Goal: Task Accomplishment & Management: Use online tool/utility

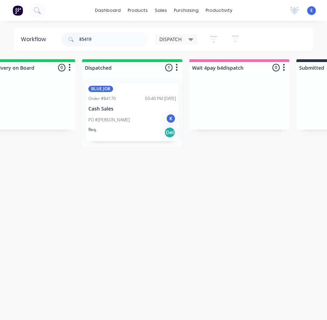
scroll to position [0, 258]
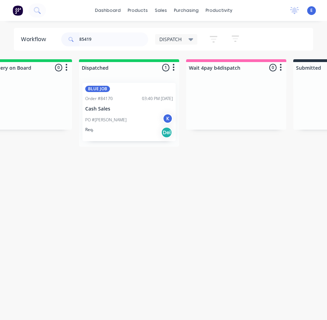
click at [147, 118] on div "PO #[PERSON_NAME]" at bounding box center [129, 119] width 88 height 13
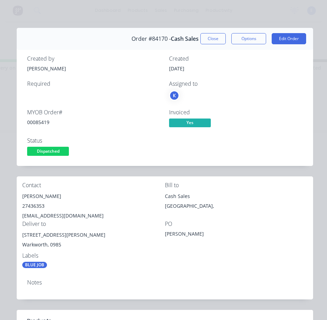
click at [46, 125] on div "00085419" at bounding box center [94, 121] width 134 height 7
copy div "00085419"
click at [31, 193] on div "[PERSON_NAME]" at bounding box center [93, 196] width 143 height 10
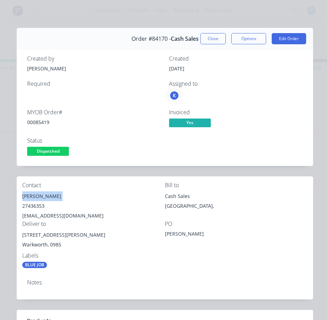
click at [31, 193] on div "[PERSON_NAME]" at bounding box center [93, 196] width 143 height 10
copy div "[PERSON_NAME]"
click at [30, 207] on div "27436353" at bounding box center [93, 206] width 143 height 10
click at [31, 207] on div "27436353" at bounding box center [93, 206] width 143 height 10
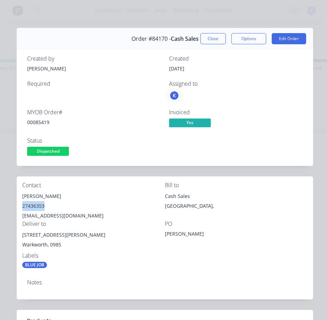
copy div "27436353"
click at [51, 216] on div "[EMAIL_ADDRESS][DOMAIN_NAME]" at bounding box center [93, 216] width 143 height 10
copy div "[EMAIL_ADDRESS][DOMAIN_NAME]"
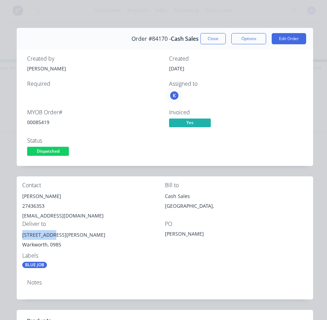
drag, startPoint x: 54, startPoint y: 234, endPoint x: 18, endPoint y: 237, distance: 35.6
click at [18, 237] on div "Contact [PERSON_NAME] [PHONE_NUMBER] [EMAIL_ADDRESS][DOMAIN_NAME] Bill to Cash …" at bounding box center [165, 225] width 297 height 98
copy div "[STREET_ADDRESS][PERSON_NAME]"
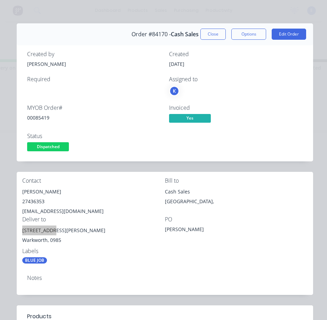
scroll to position [0, 0]
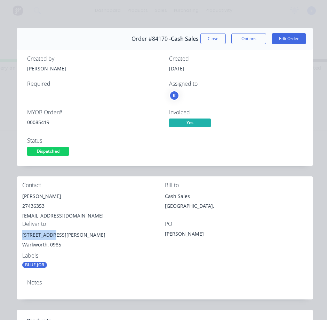
click at [56, 154] on span "Dispatched" at bounding box center [48, 151] width 42 height 9
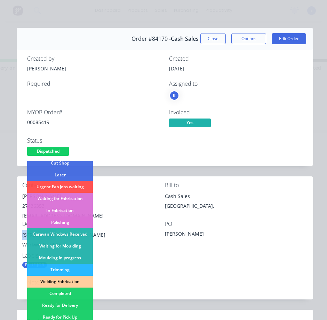
scroll to position [104, 0]
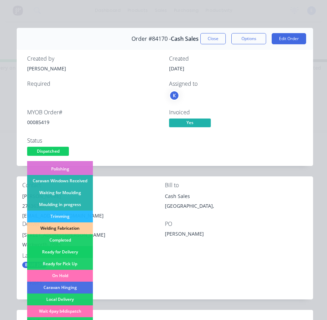
click at [73, 250] on div "Ready for Delivery" at bounding box center [60, 252] width 66 height 12
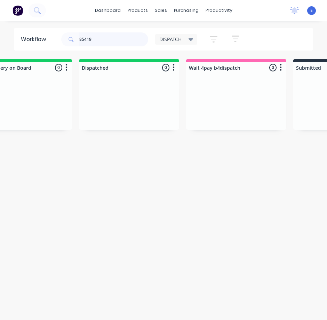
scroll to position [0, 0]
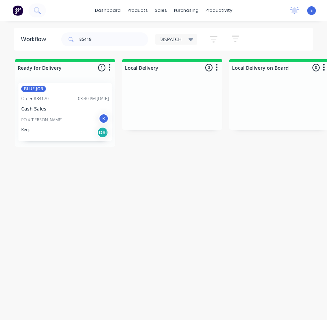
click at [56, 130] on div "Req. Del" at bounding box center [65, 132] width 88 height 12
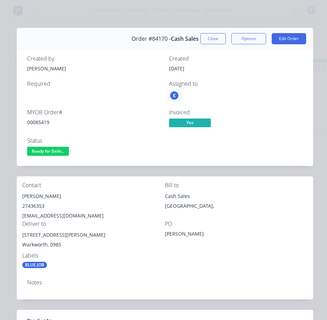
scroll to position [35, 0]
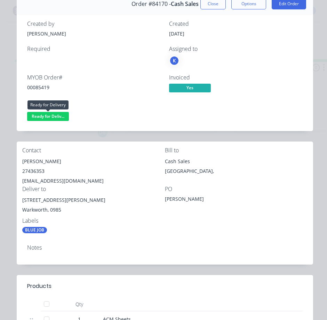
click at [59, 117] on span "Ready for Deliv..." at bounding box center [48, 116] width 42 height 9
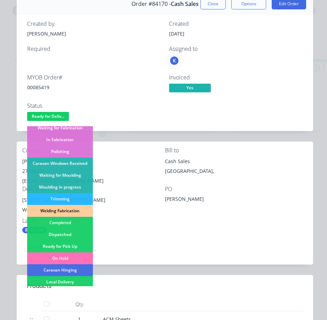
scroll to position [104, 0]
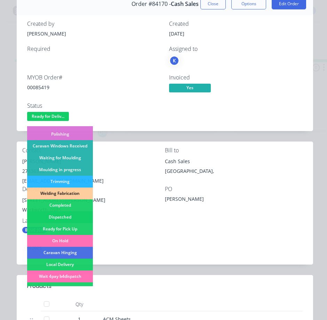
click at [68, 216] on div "Dispatched" at bounding box center [60, 217] width 66 height 12
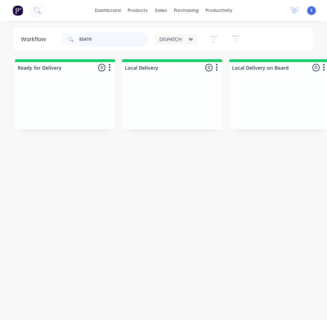
click at [101, 41] on input "85419" at bounding box center [113, 39] width 69 height 14
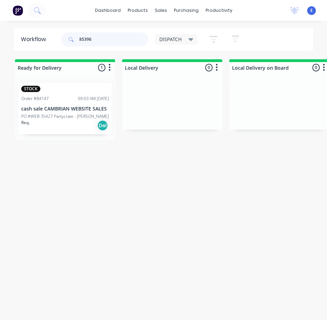
type input "85396"
click at [73, 129] on div "Req. Del" at bounding box center [65, 125] width 88 height 12
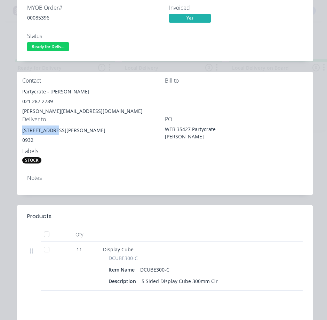
drag, startPoint x: 53, startPoint y: 131, endPoint x: 25, endPoint y: 130, distance: 27.9
click at [17, 131] on div "Contact Partycrate - [PERSON_NAME] 021 287 2789 [PERSON_NAME][EMAIL_ADDRESS][DO…" at bounding box center [165, 121] width 297 height 98
copy div "[STREET_ADDRESS][PERSON_NAME]"
